Goal: Task Accomplishment & Management: Use online tool/utility

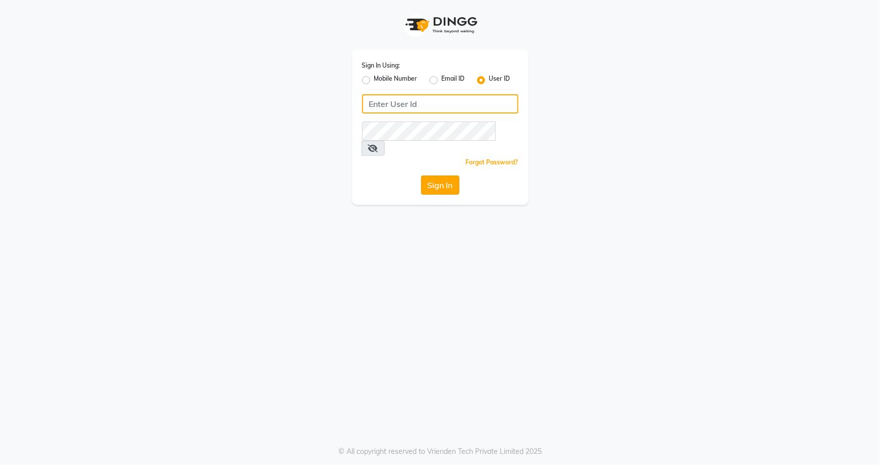
type input "snehasmakeup"
click at [430, 175] on button "Sign In" at bounding box center [440, 184] width 38 height 19
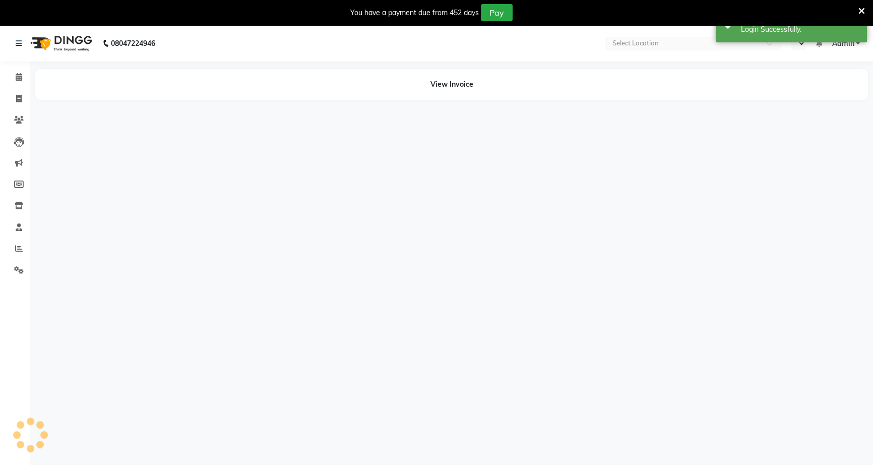
select select "en"
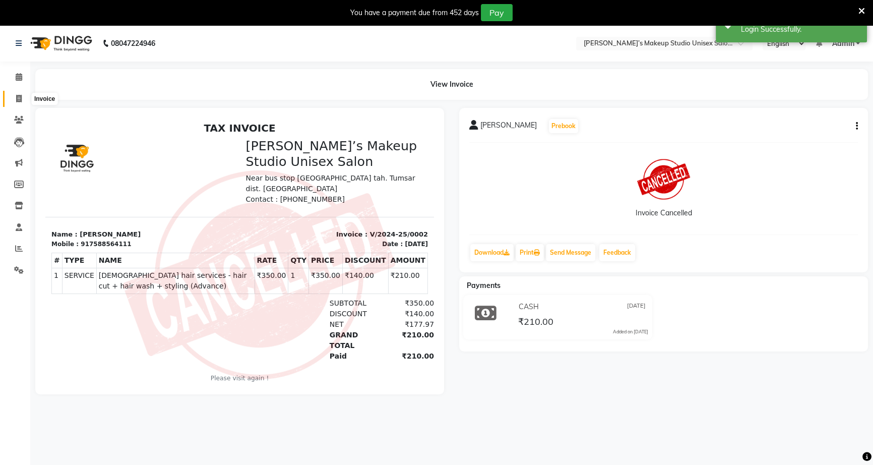
click at [14, 93] on span at bounding box center [19, 99] width 18 height 12
select select "service"
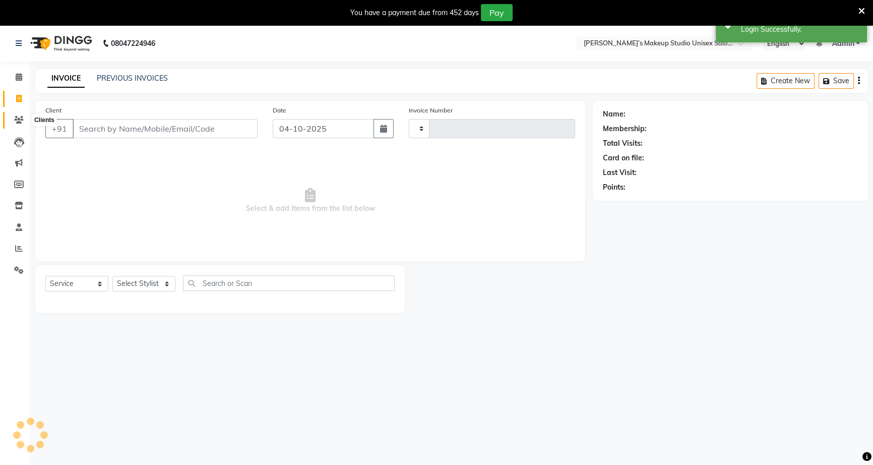
scroll to position [25, 0]
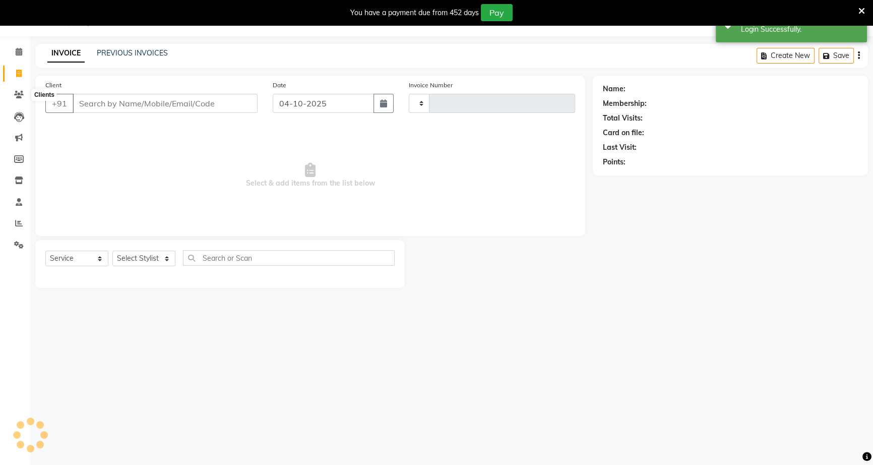
type input "1261"
select select "6543"
click at [83, 100] on input "Client" at bounding box center [165, 103] width 185 height 19
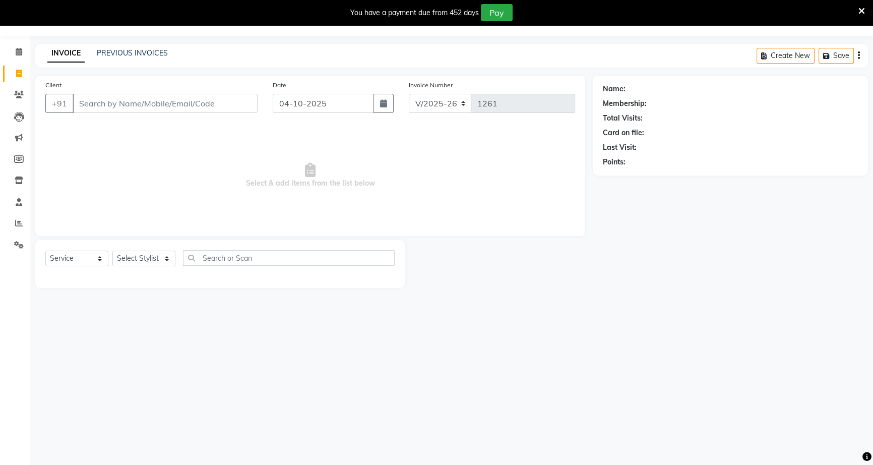
click at [91, 104] on input "Client" at bounding box center [165, 103] width 185 height 19
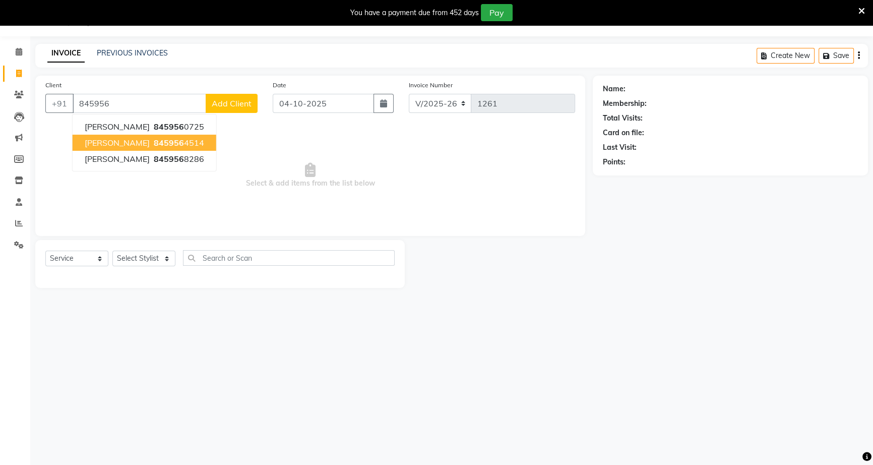
click at [131, 142] on span "[PERSON_NAME]" at bounding box center [117, 143] width 65 height 10
type input "8459564514"
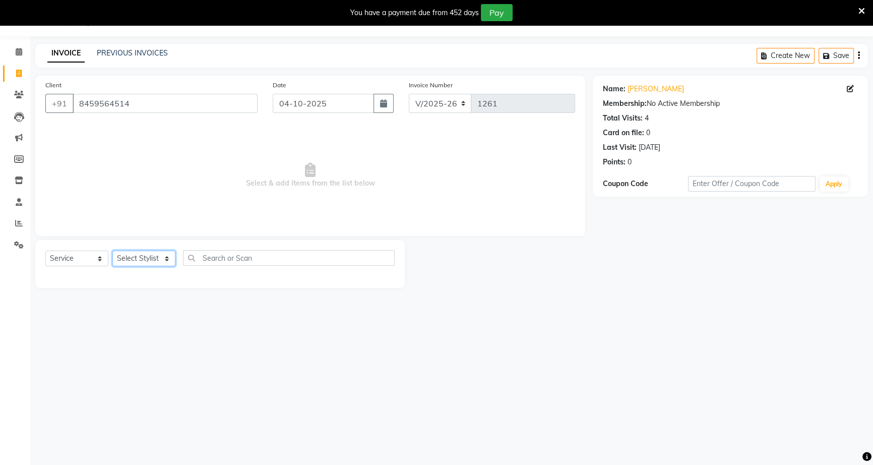
click at [140, 256] on select "Select Stylist [PERSON_NAME] [PERSON_NAME] [PERSON_NAME] [PERSON_NAME] rekha [P…" at bounding box center [143, 259] width 63 height 16
select select "60553"
click at [112, 251] on select "Select Stylist [PERSON_NAME] [PERSON_NAME] [PERSON_NAME] [PERSON_NAME] rekha [P…" at bounding box center [143, 259] width 63 height 16
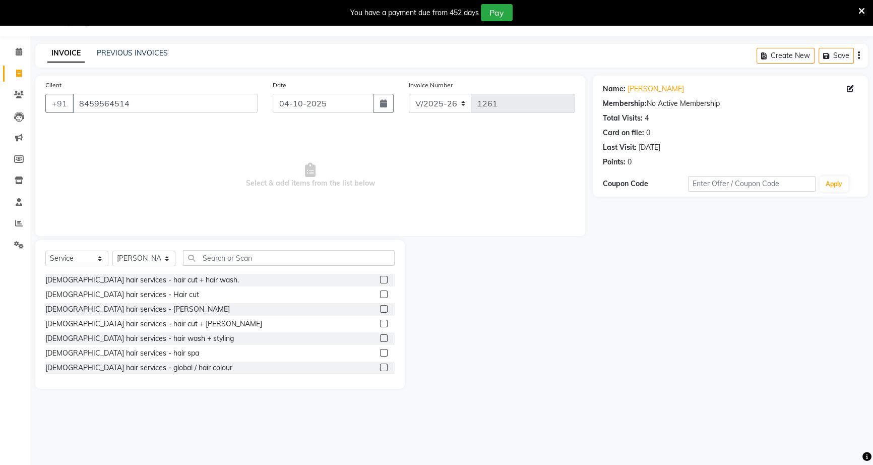
click at [380, 292] on label at bounding box center [384, 294] width 8 height 8
click at [380, 292] on input "checkbox" at bounding box center [383, 294] width 7 height 7
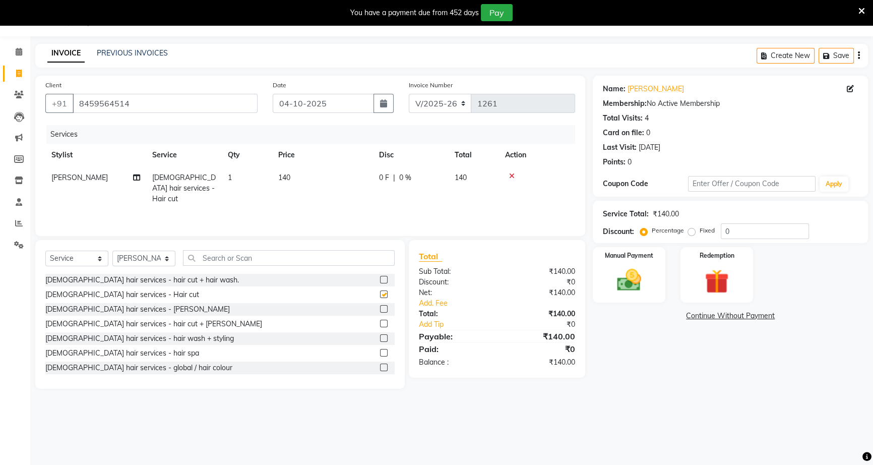
checkbox input "false"
click at [380, 308] on label at bounding box center [384, 309] width 8 height 8
click at [380, 308] on input "checkbox" at bounding box center [383, 309] width 7 height 7
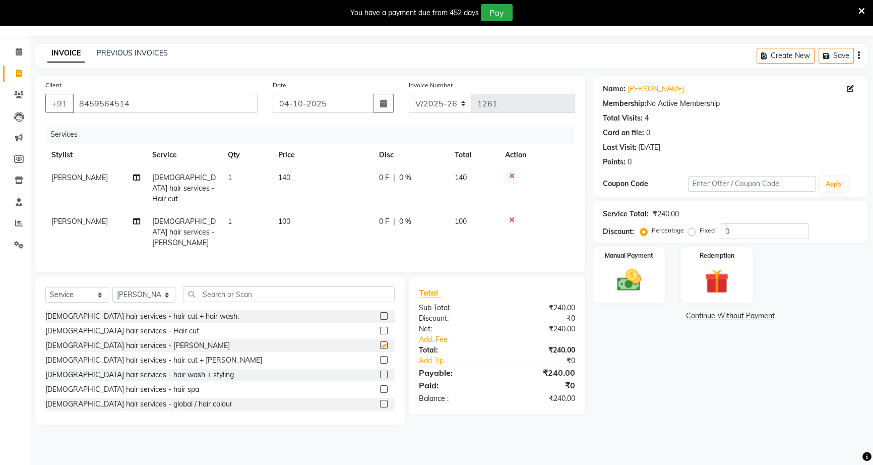
checkbox input "false"
click at [223, 286] on input "text" at bounding box center [289, 294] width 212 height 16
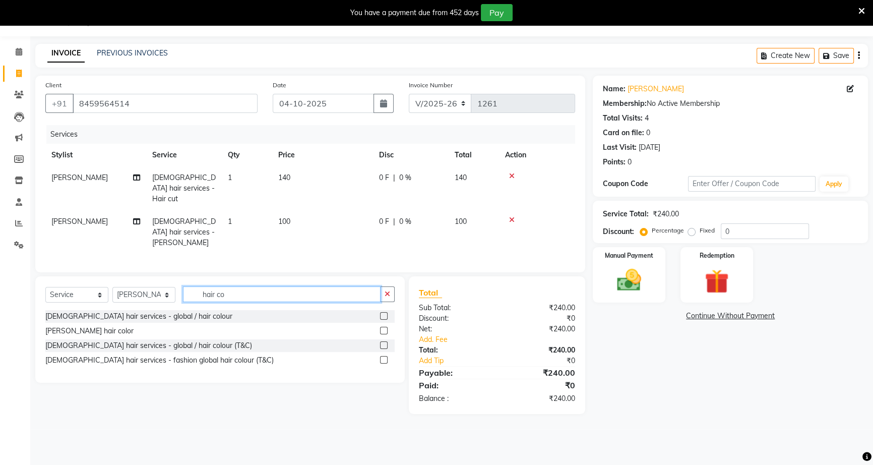
type input "hair co"
click at [383, 312] on label at bounding box center [384, 316] width 8 height 8
click at [383, 313] on input "checkbox" at bounding box center [383, 316] width 7 height 7
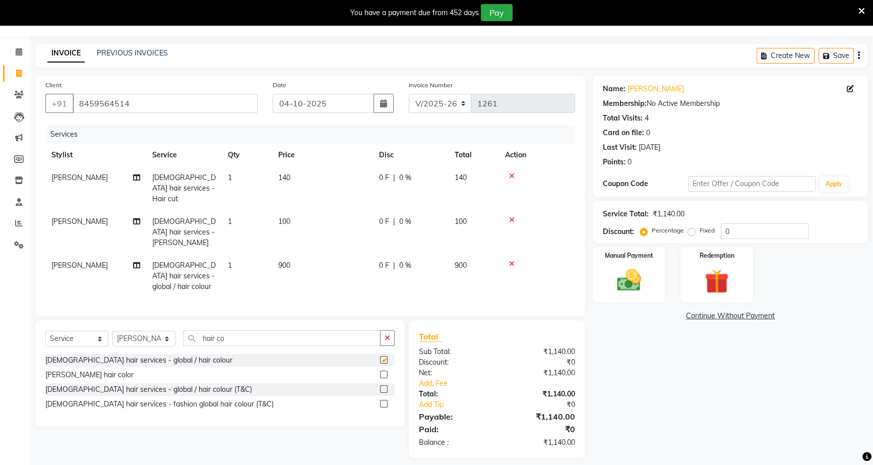
checkbox input "false"
click at [383, 260] on span "0 F" at bounding box center [384, 265] width 10 height 11
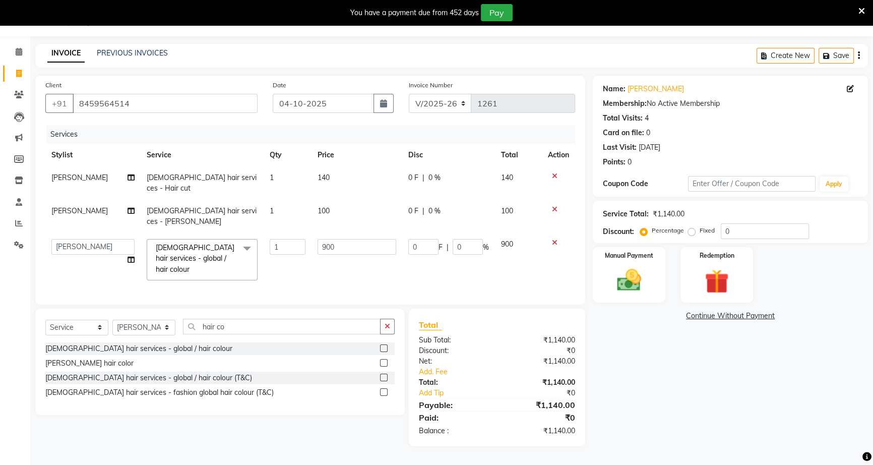
click at [406, 233] on td "0 F | 0 %" at bounding box center [448, 259] width 93 height 53
click at [408, 239] on input "0" at bounding box center [423, 247] width 30 height 16
type input "400"
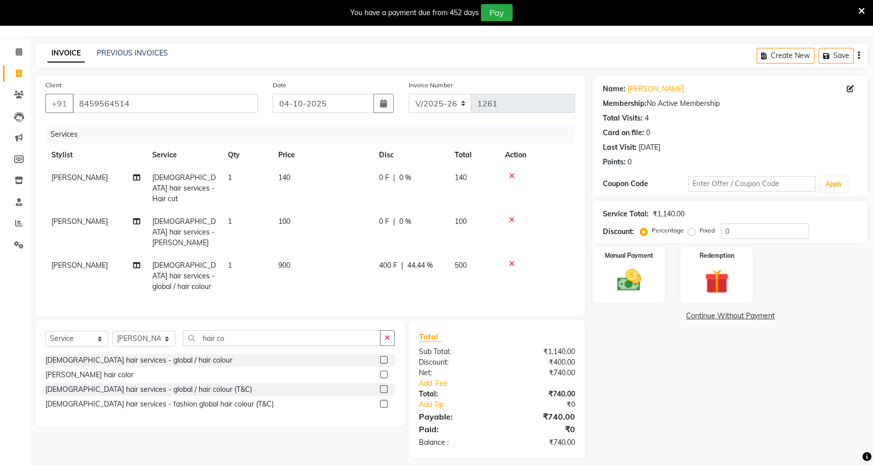
click at [405, 198] on tbody "[PERSON_NAME] [DEMOGRAPHIC_DATA] hair services - Hair cut 1 140 0 F | 0 % 140 […" at bounding box center [310, 232] width 530 height 132
click at [381, 216] on span "0 F" at bounding box center [384, 221] width 10 height 11
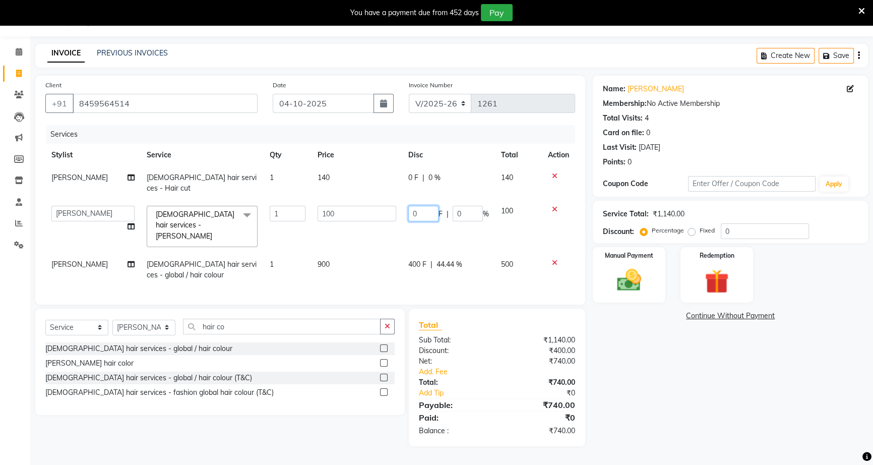
click at [408, 206] on input "0" at bounding box center [423, 214] width 30 height 16
type input "40"
click at [412, 178] on div "0 F | 0 %" at bounding box center [448, 177] width 81 height 11
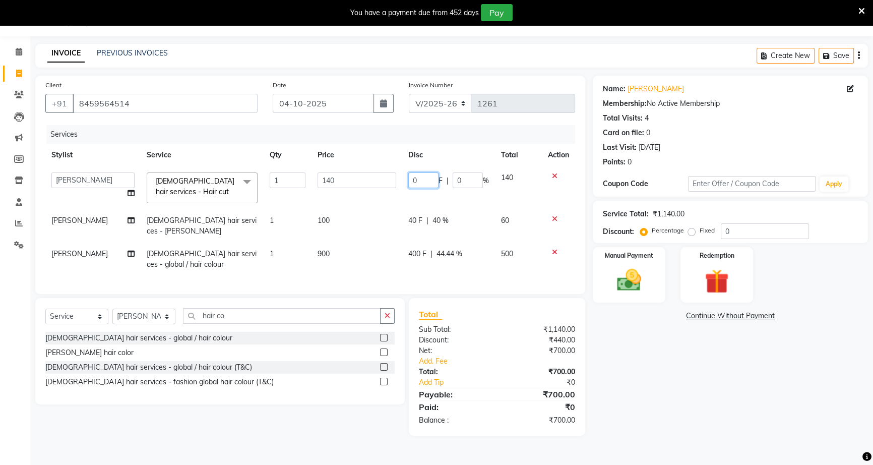
click at [412, 178] on input "0" at bounding box center [423, 180] width 30 height 16
type input "40"
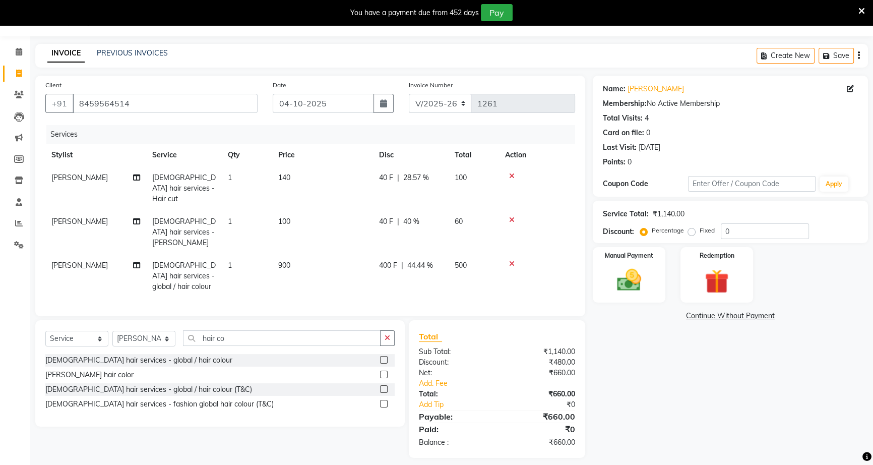
click at [461, 197] on tr "[PERSON_NAME] [DEMOGRAPHIC_DATA] hair services - Hair cut 1 140 40 F | 28.57 % …" at bounding box center [310, 188] width 530 height 44
click at [598, 267] on div "Manual Payment" at bounding box center [629, 274] width 76 height 57
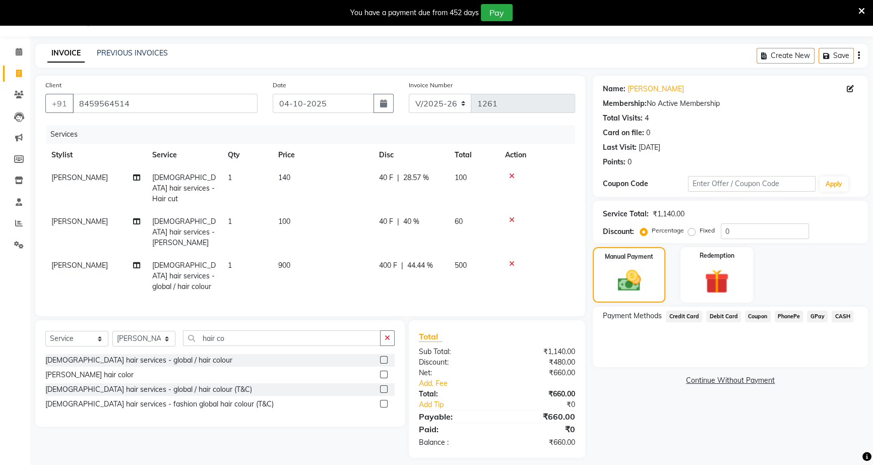
click at [380, 216] on span "40 F" at bounding box center [386, 221] width 14 height 11
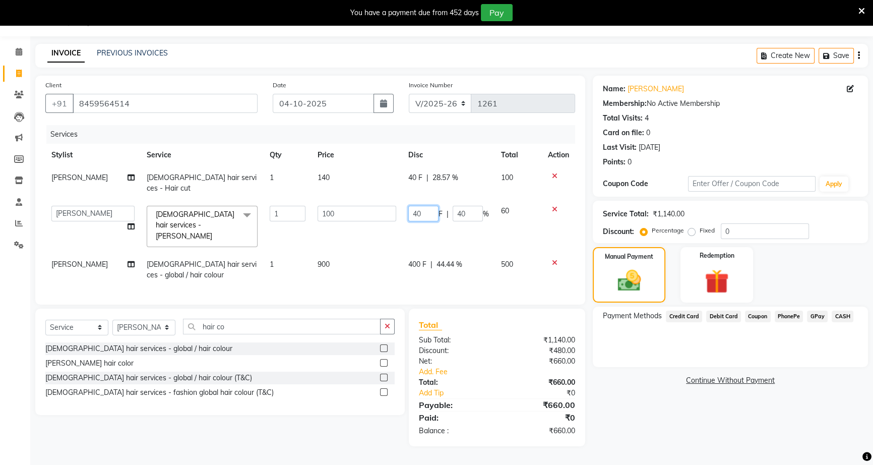
click at [415, 206] on input "40" at bounding box center [423, 214] width 30 height 16
type input "50"
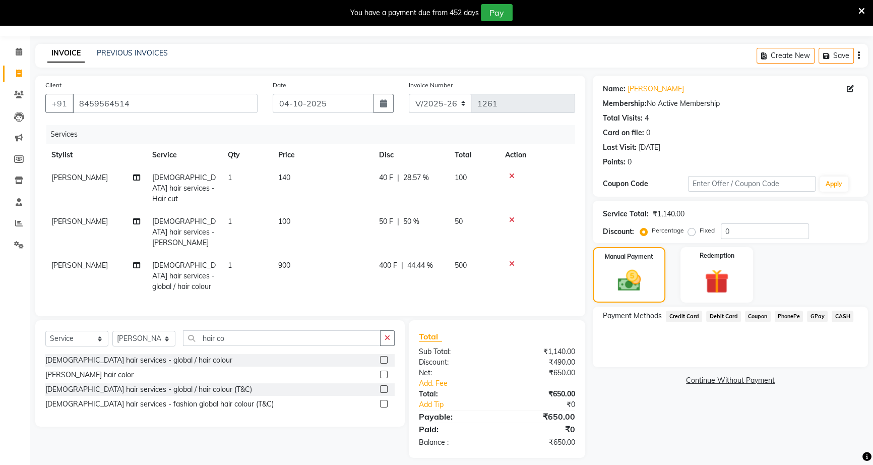
click at [449, 215] on tr "[PERSON_NAME] [DEMOGRAPHIC_DATA] hair services - [PERSON_NAME] 1 100 50 F | 50 …" at bounding box center [310, 232] width 530 height 44
click at [648, 294] on img at bounding box center [628, 281] width 39 height 28
click at [791, 316] on span "PhonePe" at bounding box center [789, 317] width 29 height 12
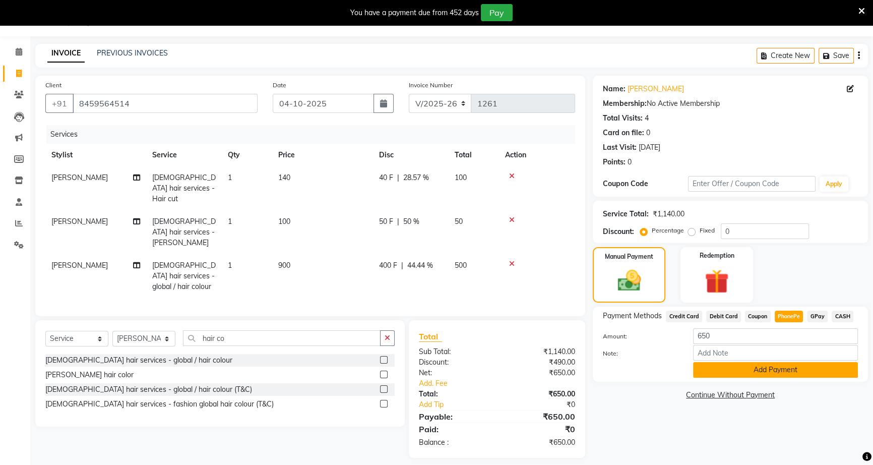
click at [758, 374] on button "Add Payment" at bounding box center [775, 370] width 165 height 16
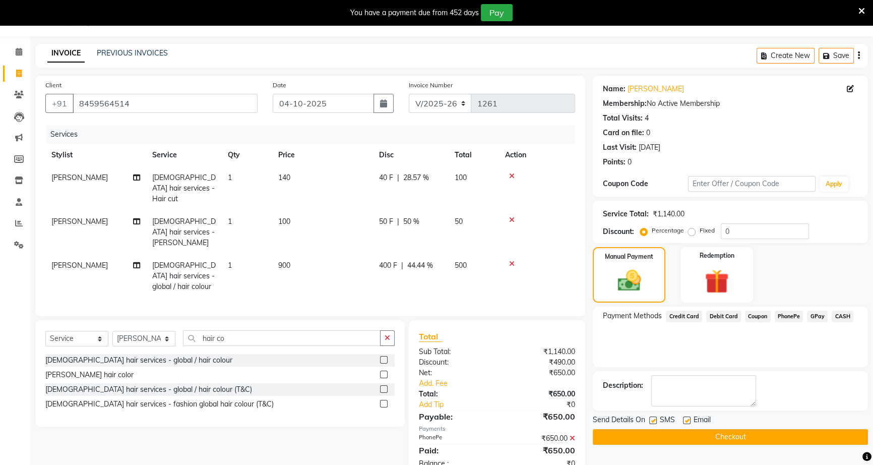
click at [721, 434] on button "Checkout" at bounding box center [730, 437] width 275 height 16
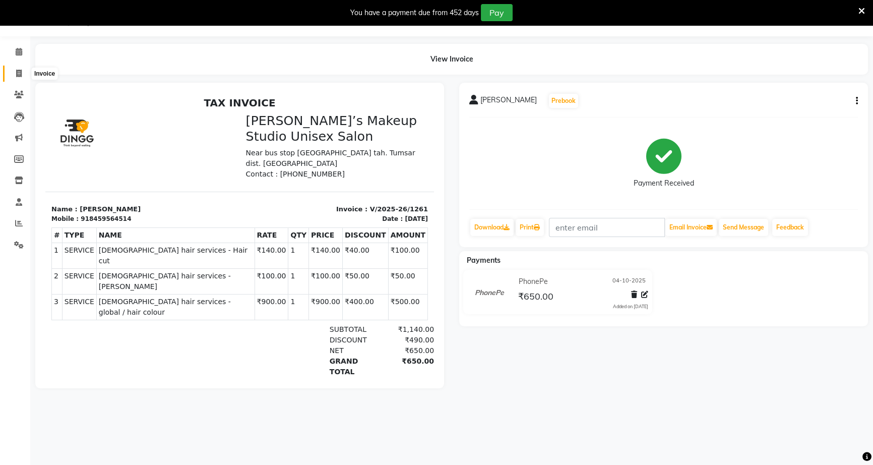
click at [18, 76] on icon at bounding box center [19, 74] width 6 height 8
select select "service"
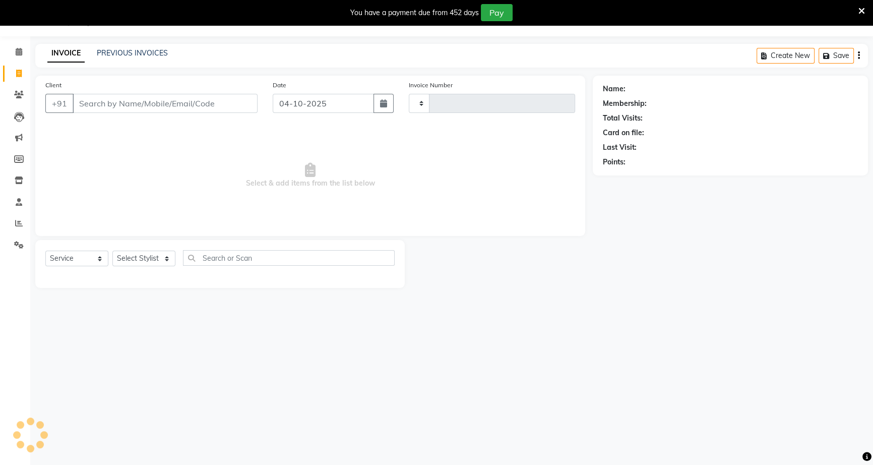
type input "1262"
select select "6543"
